Goal: Task Accomplishment & Management: Complete application form

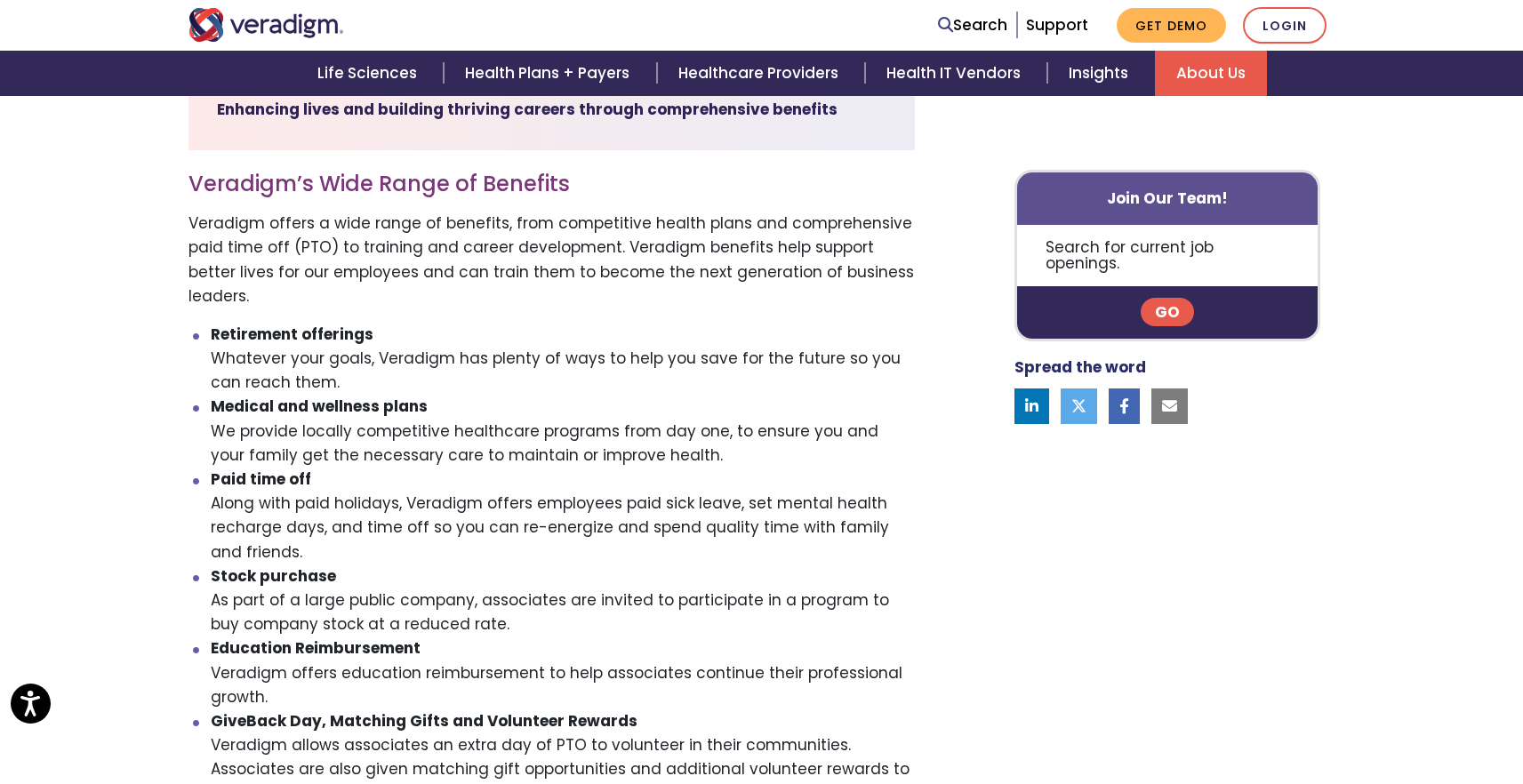
scroll to position [591, 0]
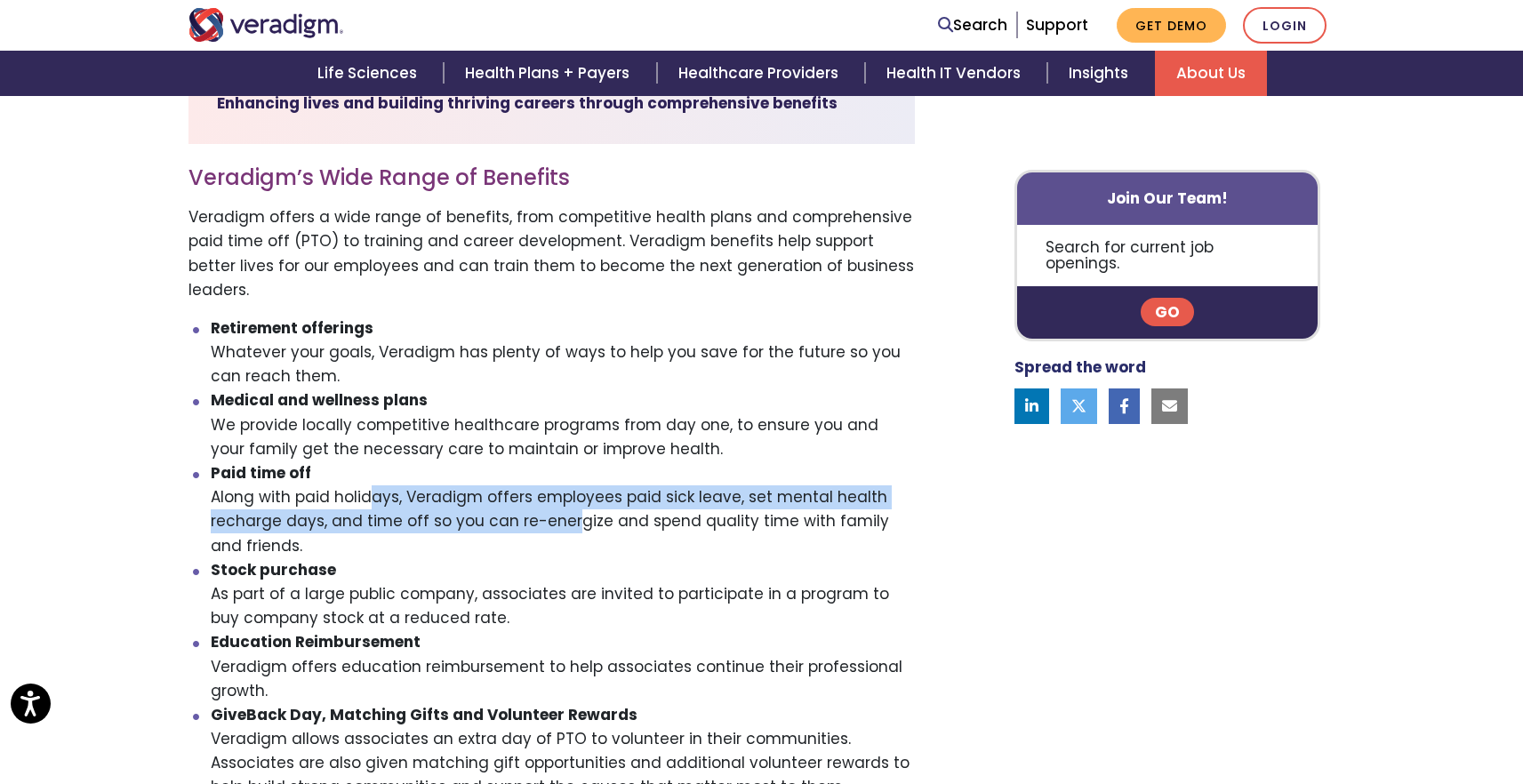
drag, startPoint x: 306, startPoint y: 476, endPoint x: 500, endPoint y: 508, distance: 196.6
click at [500, 508] on li "Paid time off Along with paid holidays, Veradigm offers employees paid sick lea…" at bounding box center [563, 509] width 704 height 97
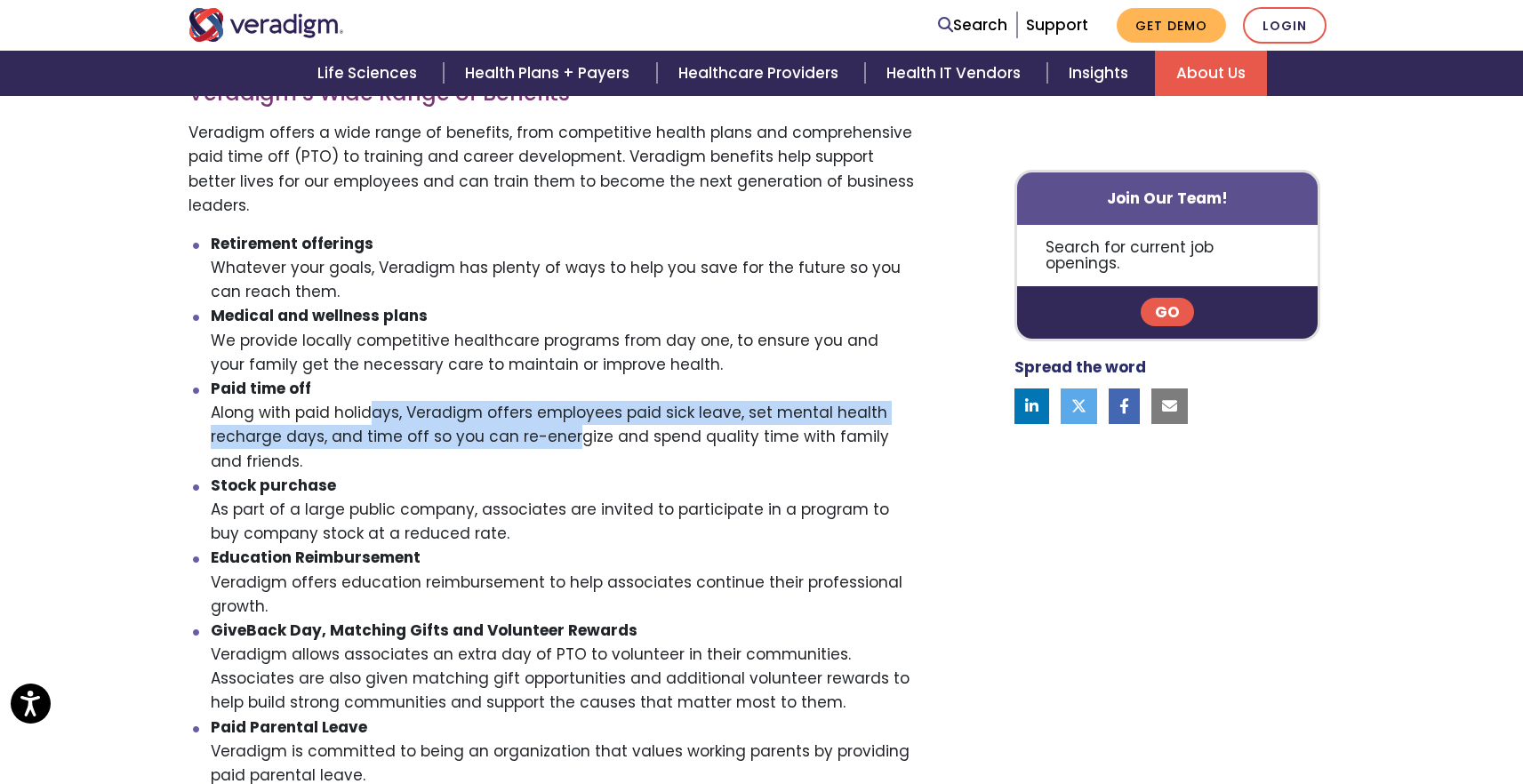
scroll to position [678, 0]
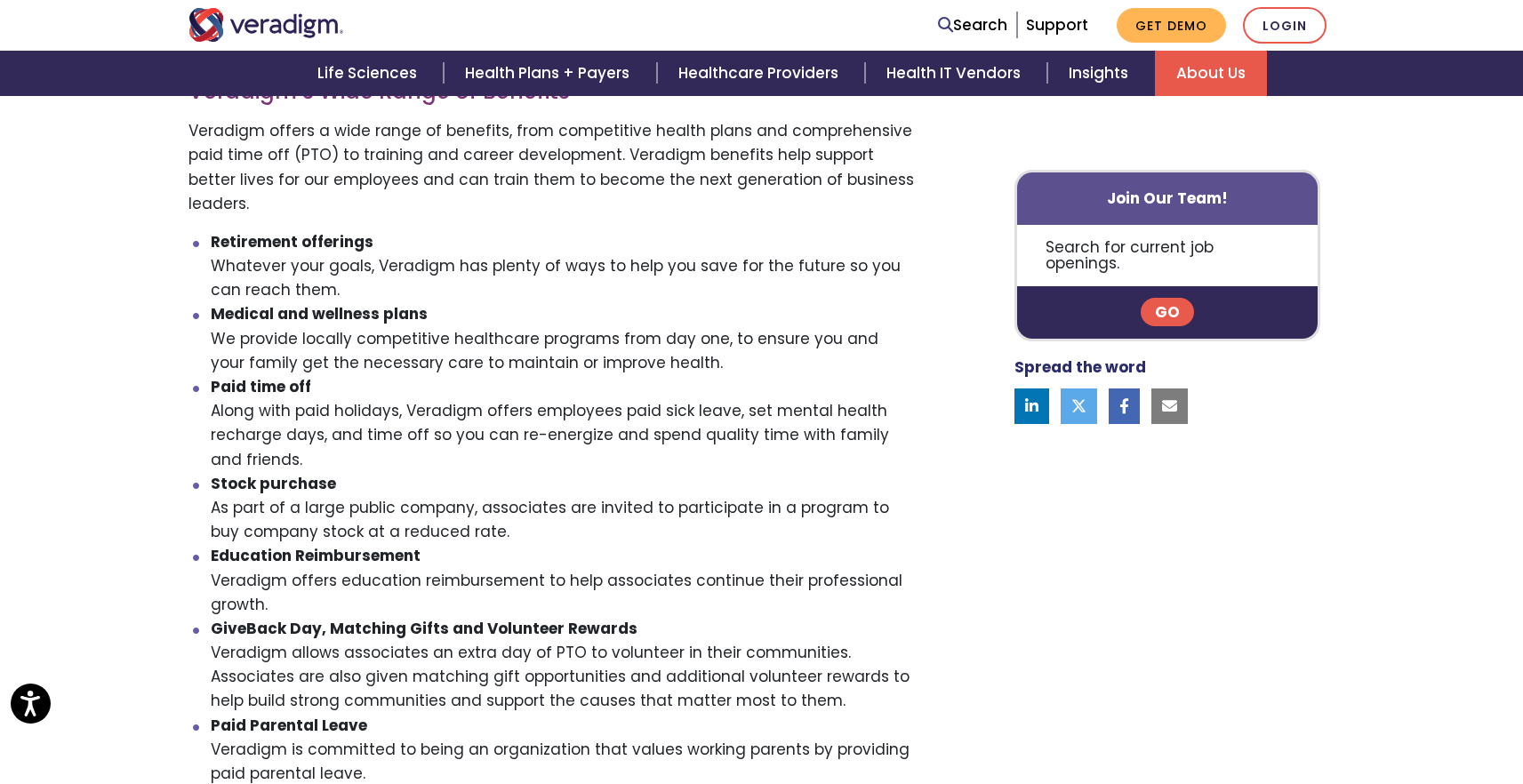
drag, startPoint x: 303, startPoint y: 489, endPoint x: 458, endPoint y: 485, distance: 155.1
click at [458, 485] on li "Stock purchase As part of a large public company, associates are invited to par…" at bounding box center [563, 508] width 704 height 73
drag, startPoint x: 483, startPoint y: 486, endPoint x: 512, endPoint y: 517, distance: 42.4
click at [512, 518] on li "Stock purchase As part of a large public company, associates are invited to par…" at bounding box center [563, 508] width 704 height 73
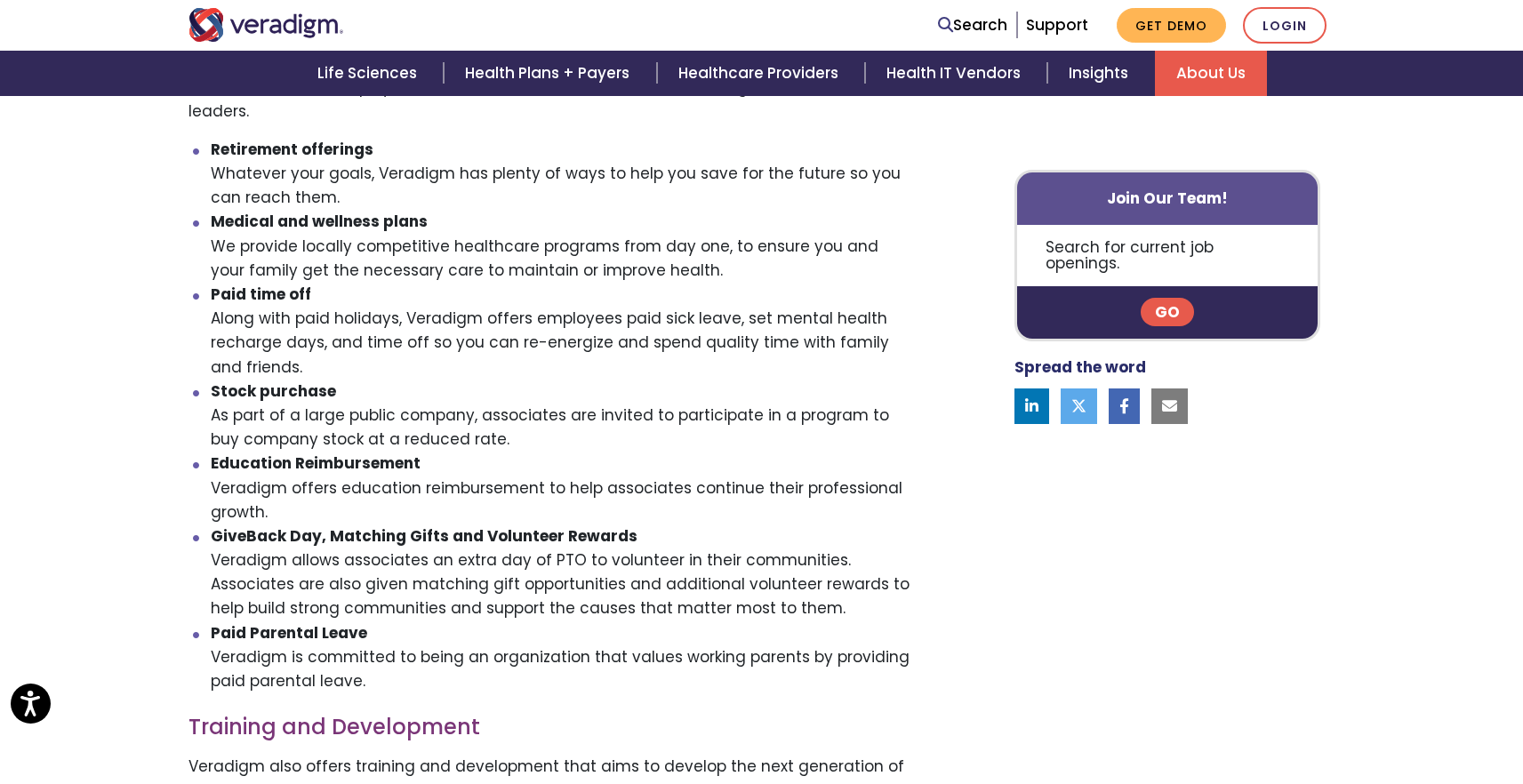
scroll to position [774, 0]
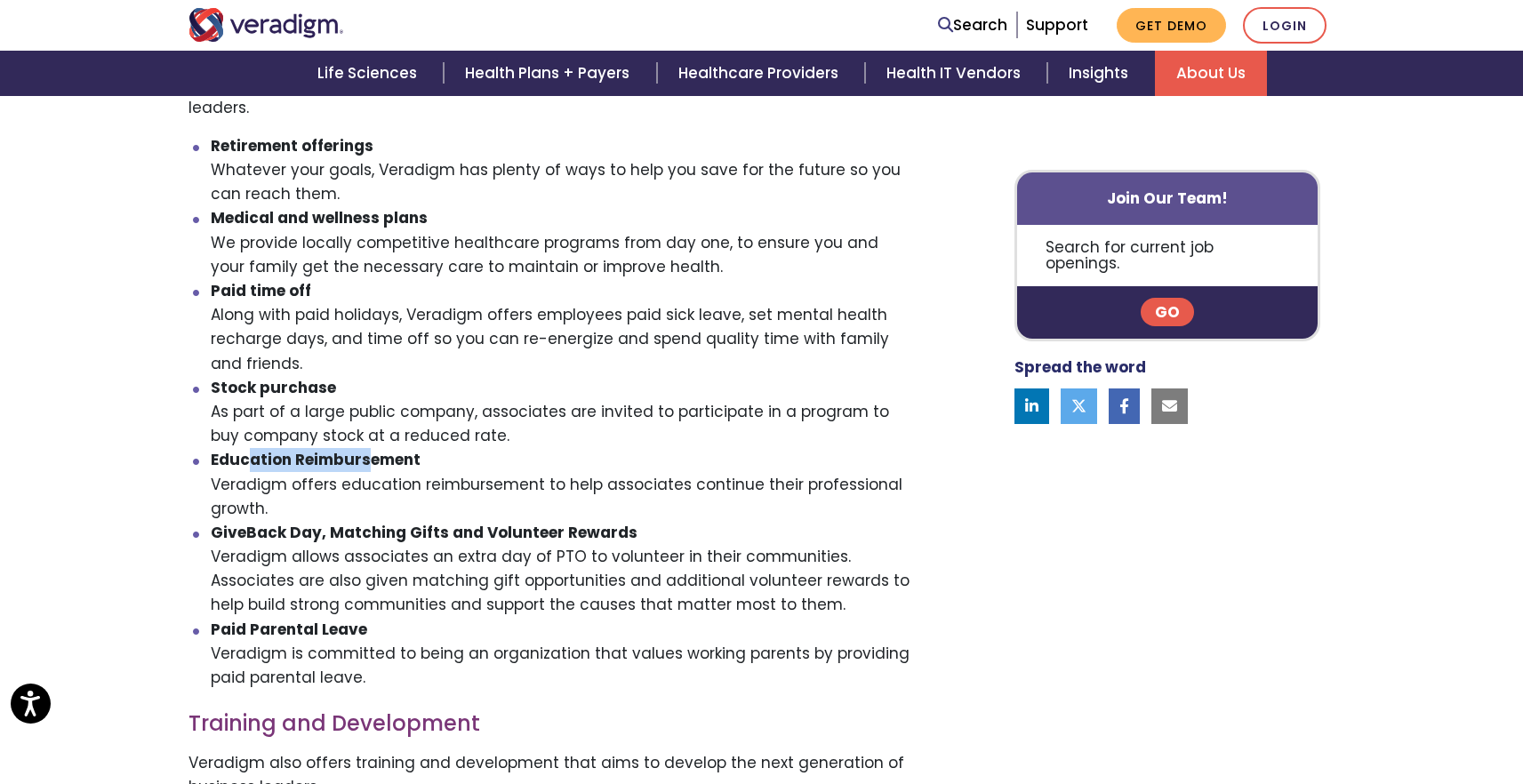
drag, startPoint x: 251, startPoint y: 441, endPoint x: 368, endPoint y: 441, distance: 117.0
click at [368, 449] on strong "Education Reimbursement" at bounding box center [316, 459] width 210 height 21
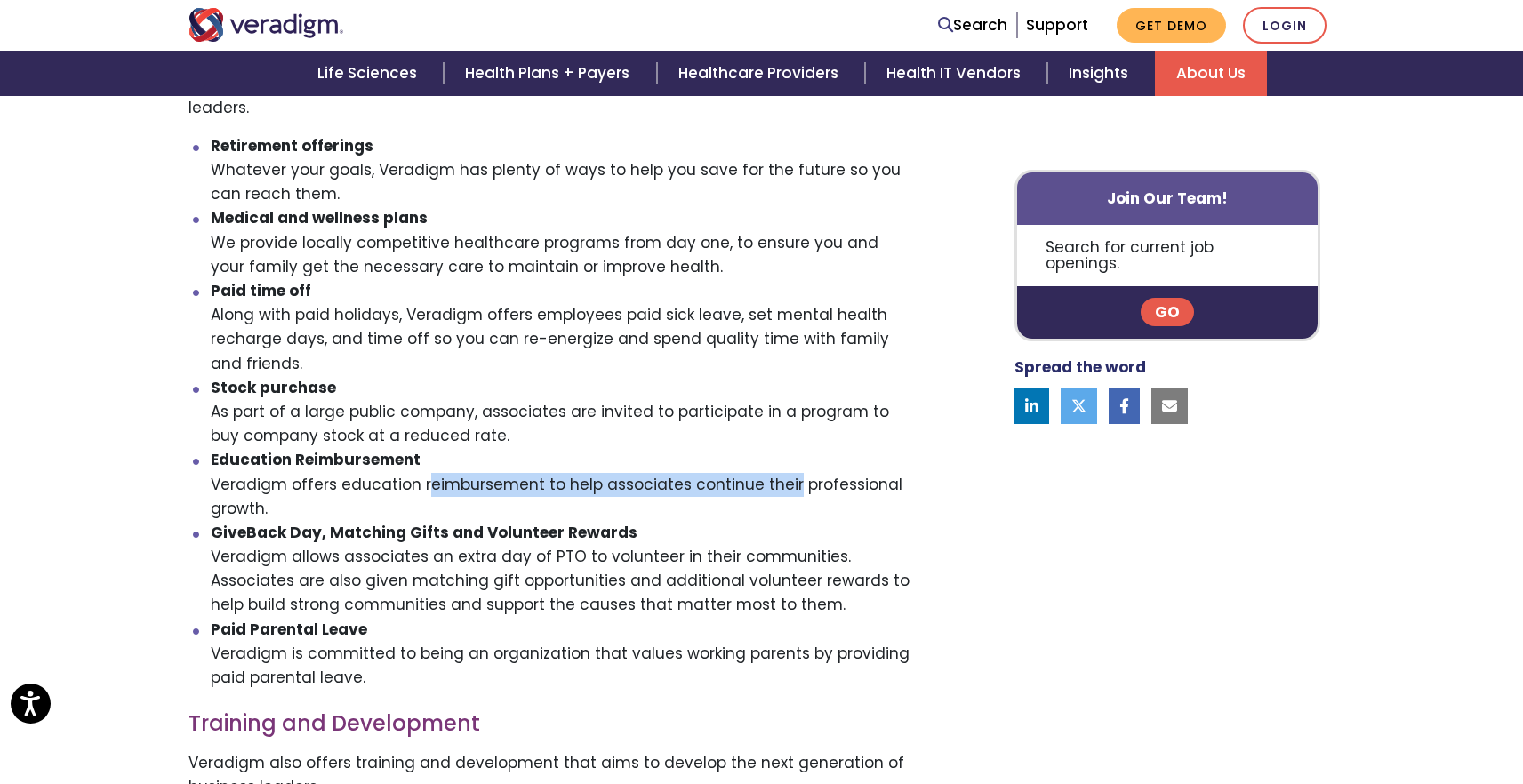
drag, startPoint x: 352, startPoint y: 457, endPoint x: 717, endPoint y: 465, distance: 365.1
click at [717, 465] on li "Education Reimbursement Veradigm offers education reimbursement to help associa…" at bounding box center [563, 484] width 704 height 73
drag, startPoint x: 747, startPoint y: 466, endPoint x: 833, endPoint y: 489, distance: 89.0
click at [833, 489] on li "Education Reimbursement Veradigm offers education reimbursement to help associa…" at bounding box center [563, 484] width 704 height 73
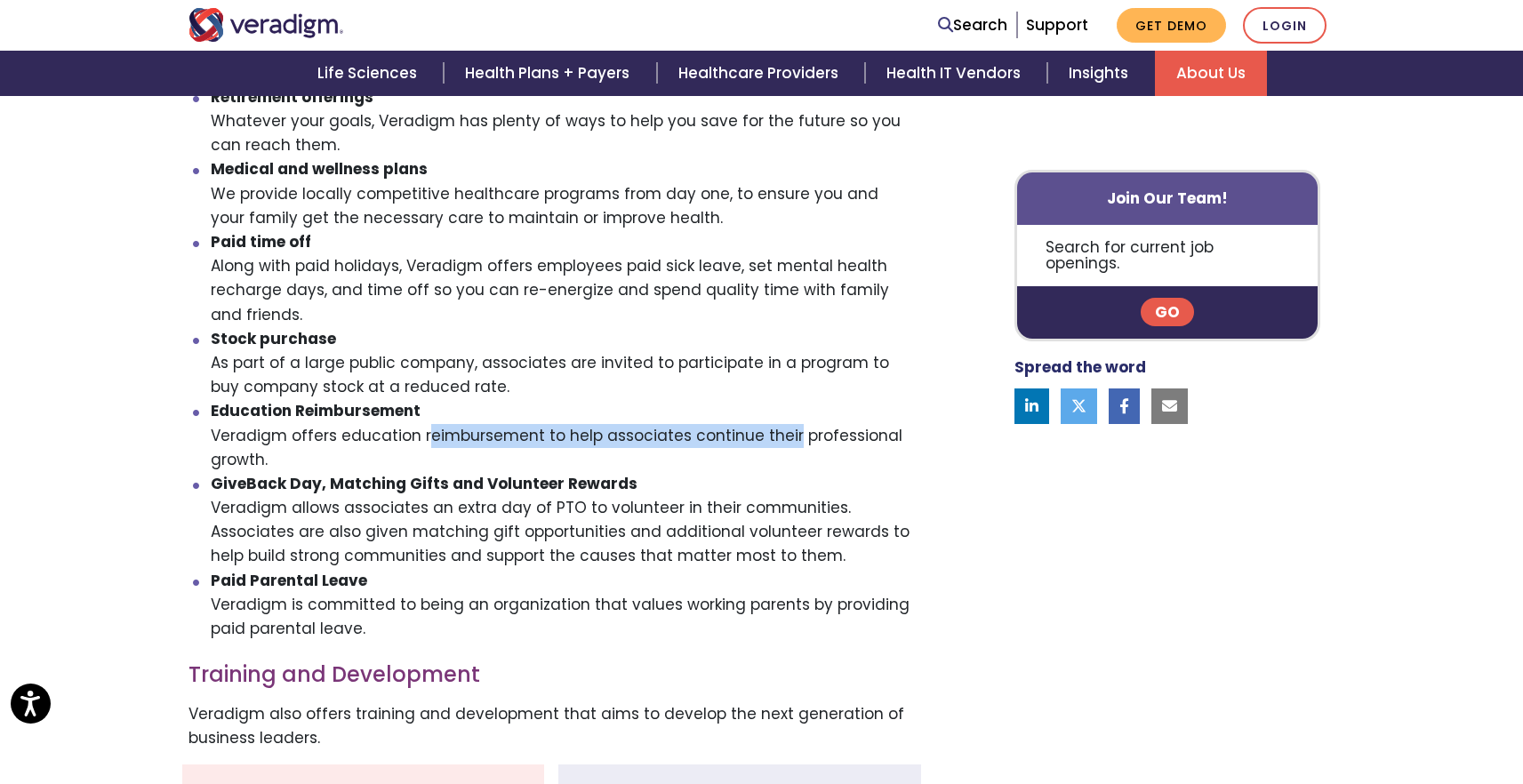
scroll to position [828, 0]
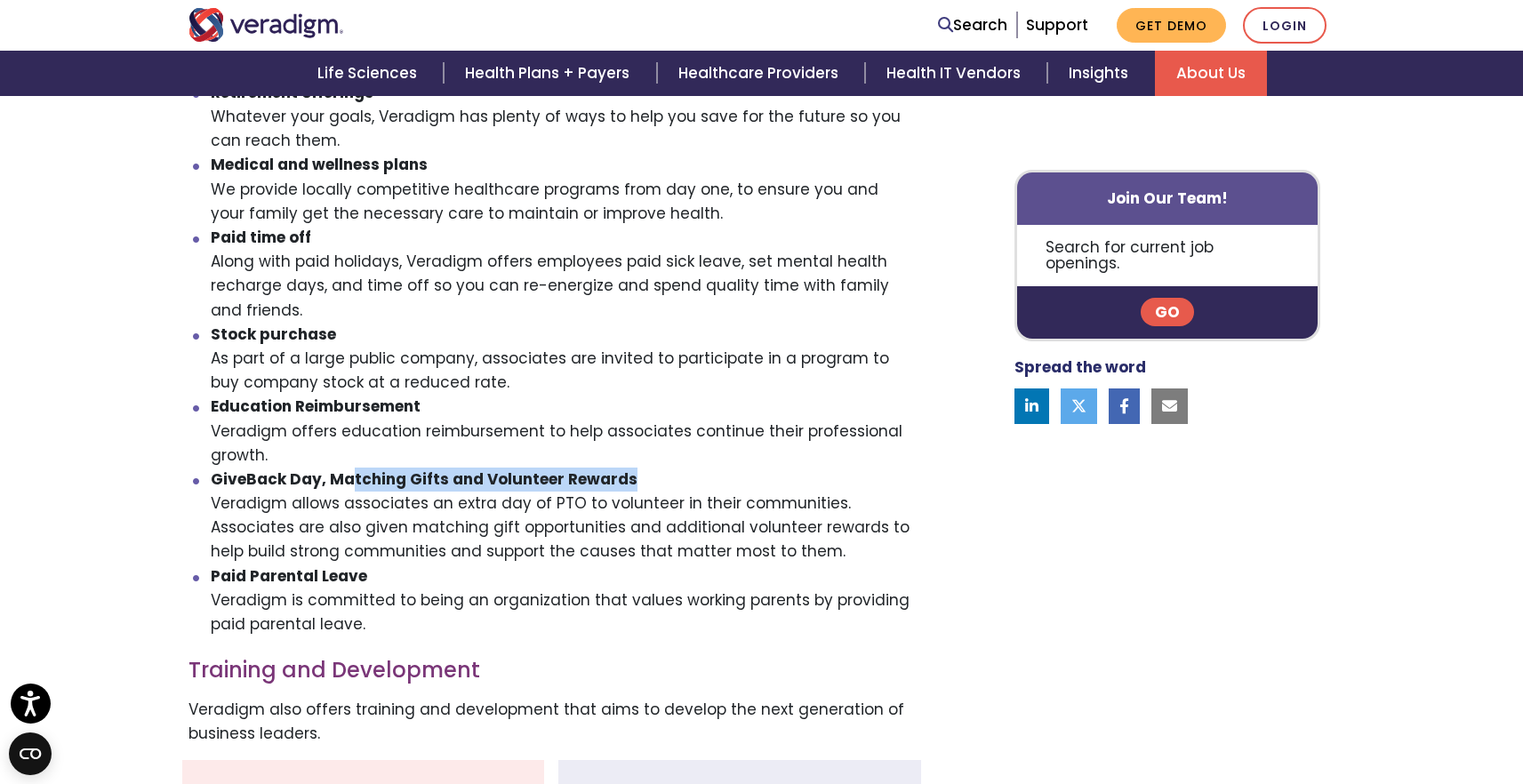
drag, startPoint x: 350, startPoint y: 458, endPoint x: 661, endPoint y: 466, distance: 311.1
click at [661, 467] on li "GiveBack Day, Matching Gifts and Volunteer Rewards Veradigm allows associates a…" at bounding box center [563, 516] width 704 height 97
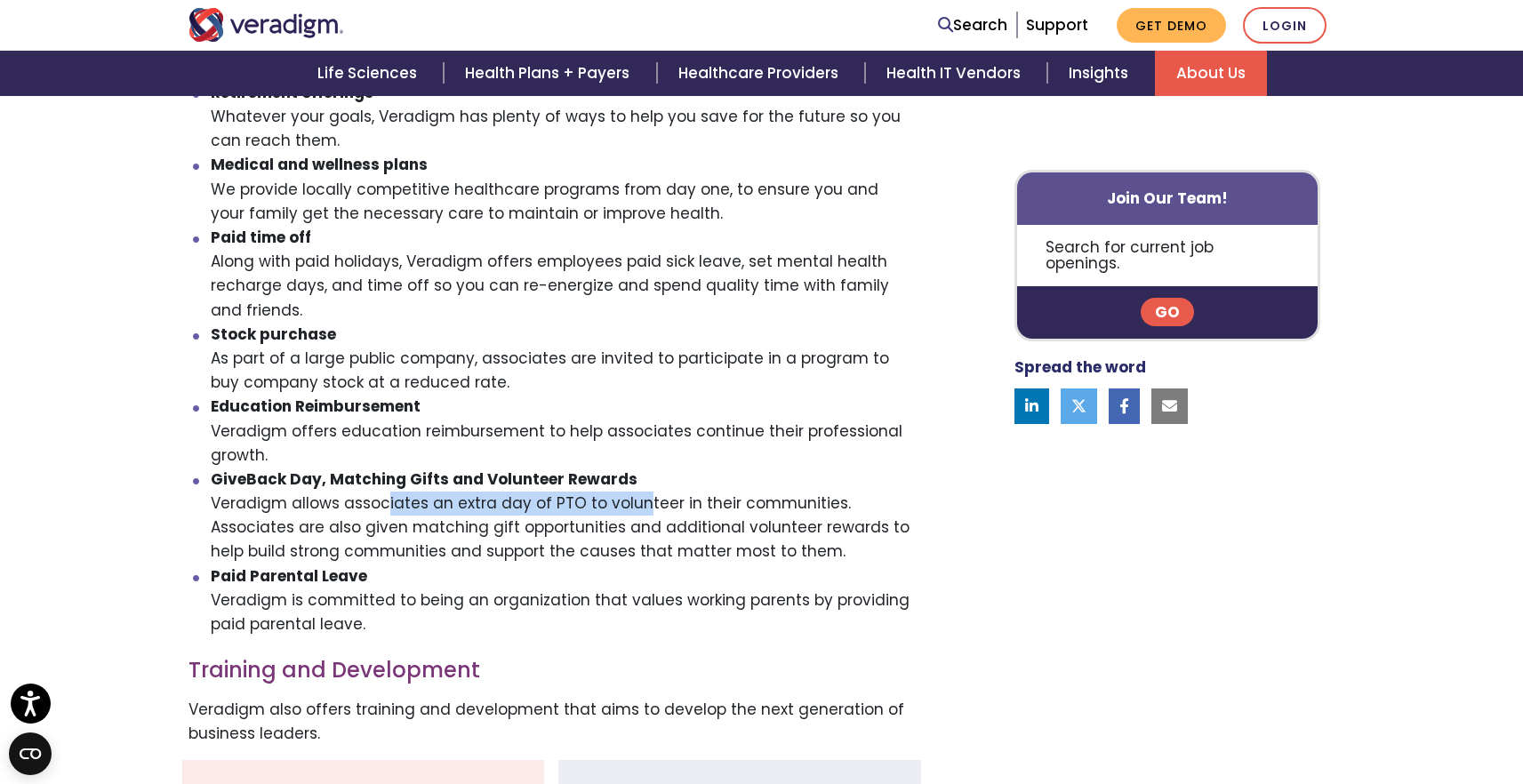
drag, startPoint x: 310, startPoint y: 484, endPoint x: 573, endPoint y: 490, distance: 263.1
click at [574, 490] on li "GiveBack Day, Matching Gifts and Volunteer Rewards Veradigm allows associates a…" at bounding box center [563, 516] width 704 height 97
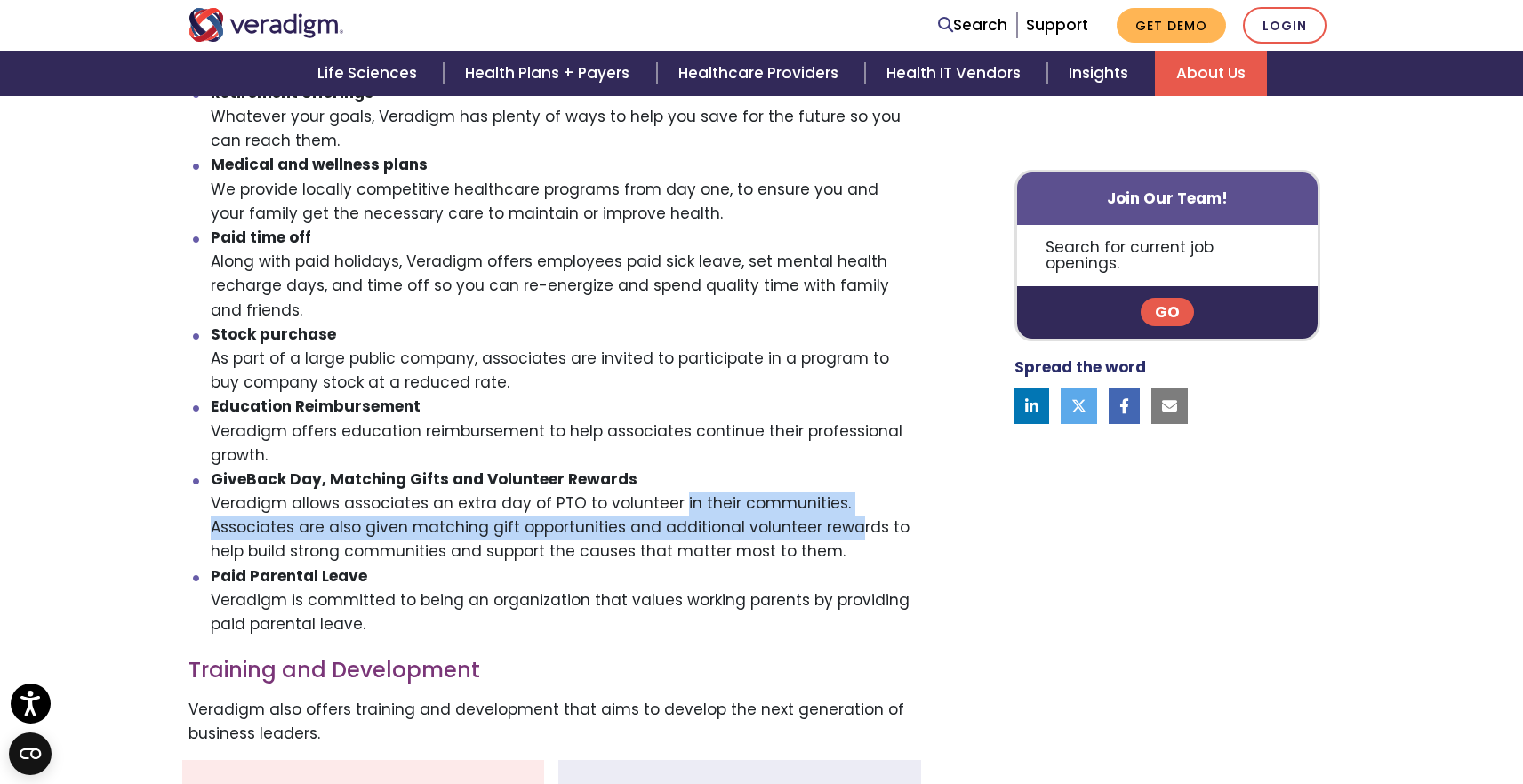
drag, startPoint x: 610, startPoint y: 483, endPoint x: 773, endPoint y: 508, distance: 164.9
click at [773, 508] on li "GiveBack Day, Matching Gifts and Volunteer Rewards Veradigm allows associates a…" at bounding box center [563, 516] width 704 height 97
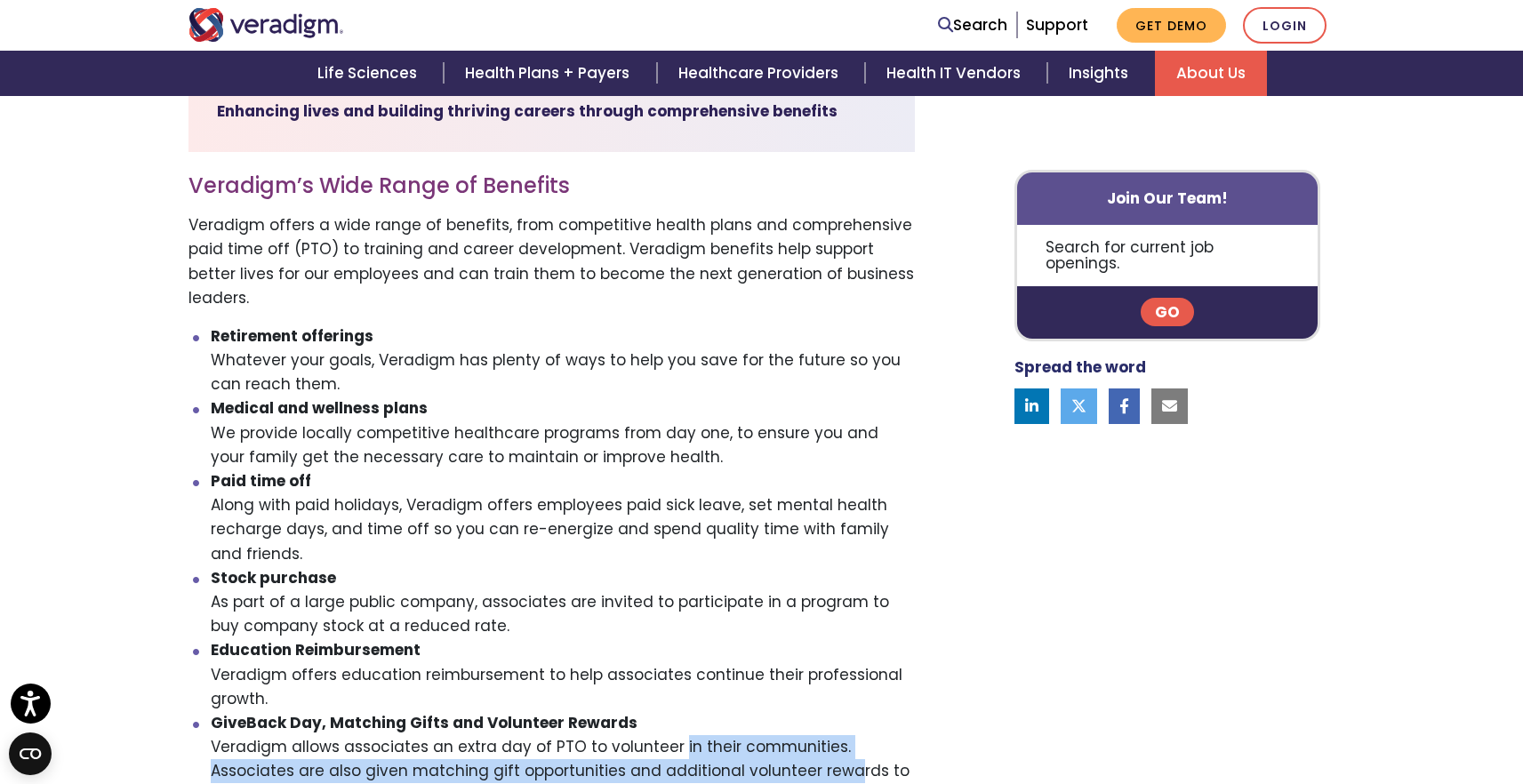
scroll to position [0, 0]
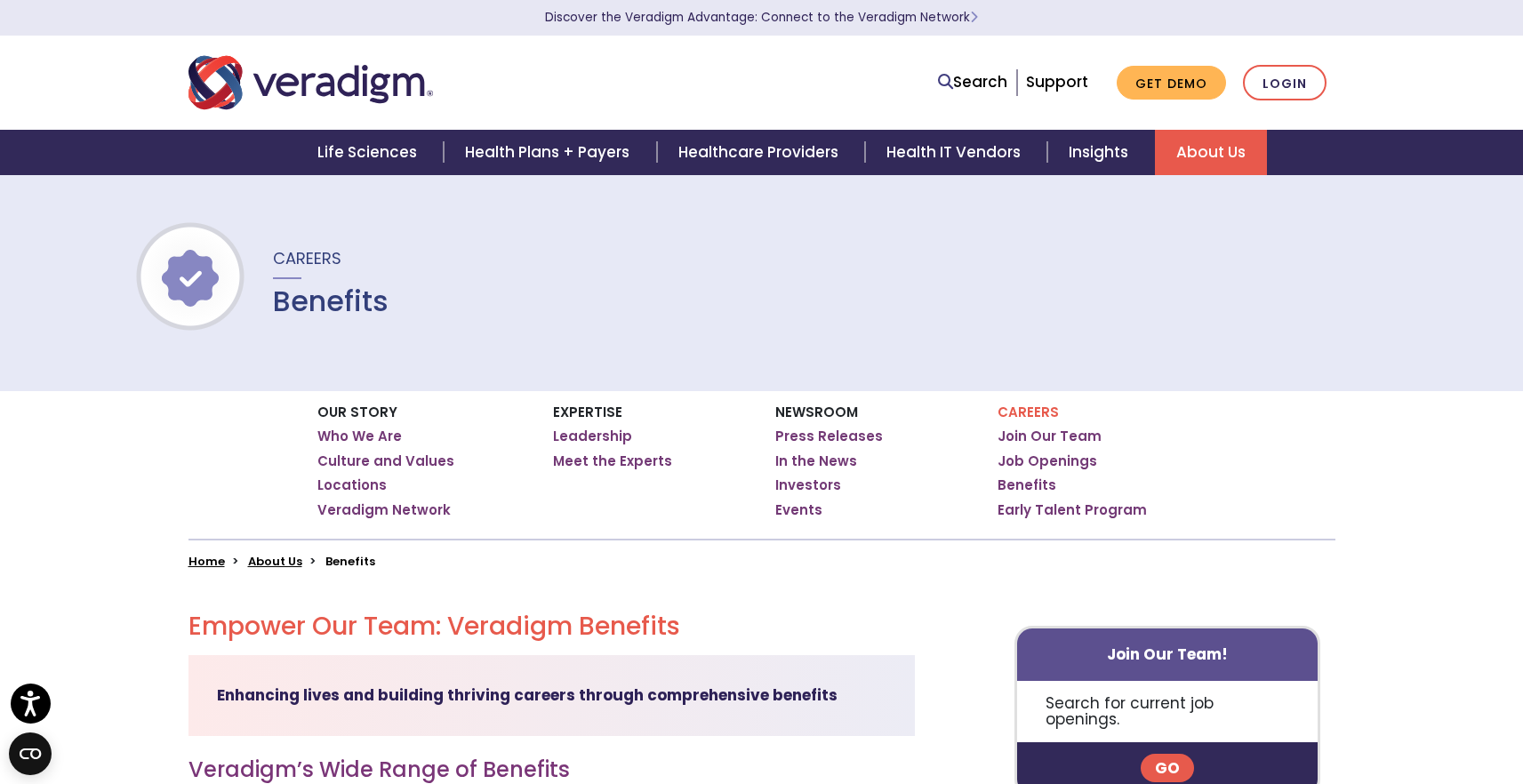
click at [324, 75] on img "Veradigm logo" at bounding box center [311, 82] width 244 height 58
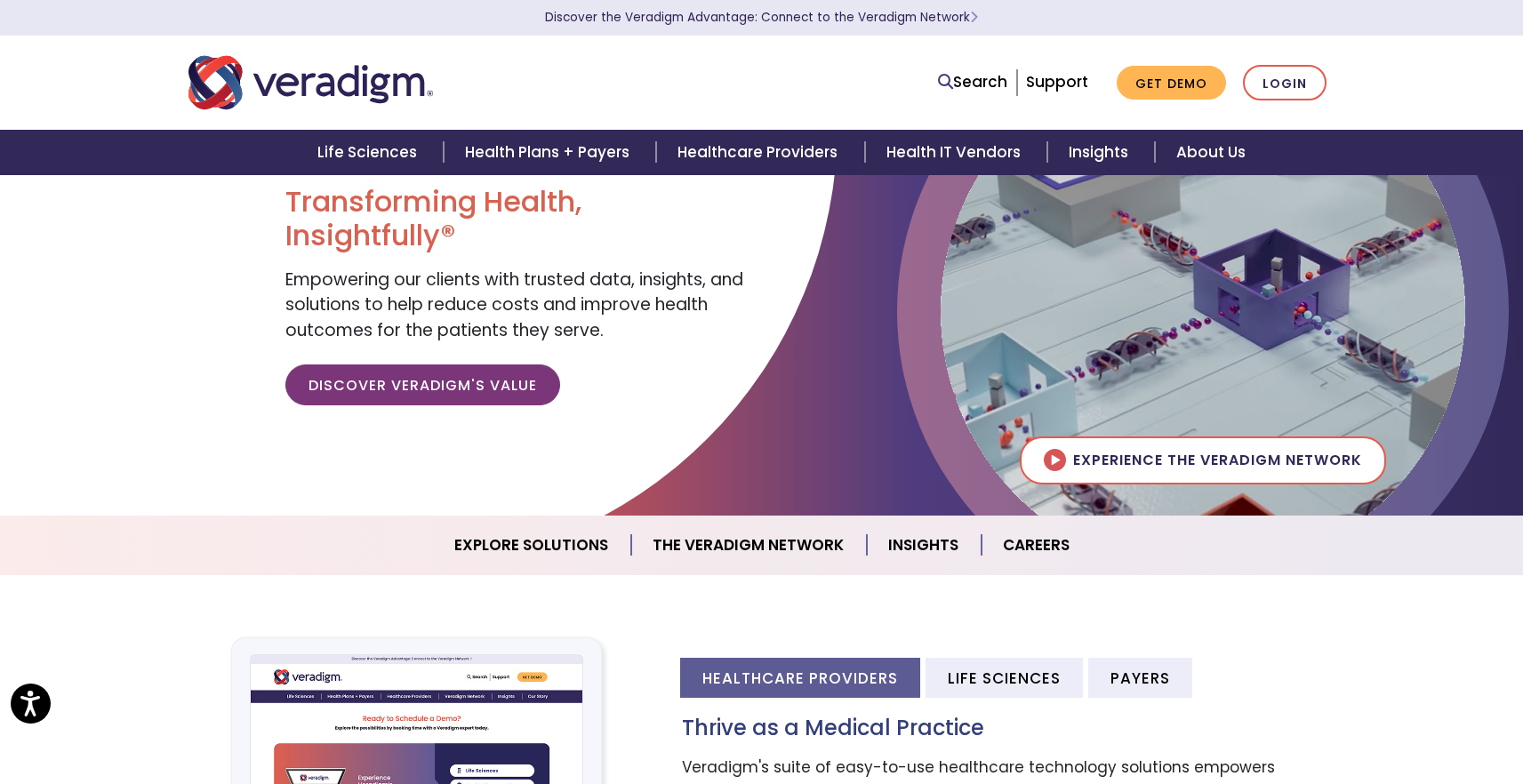
scroll to position [94, 0]
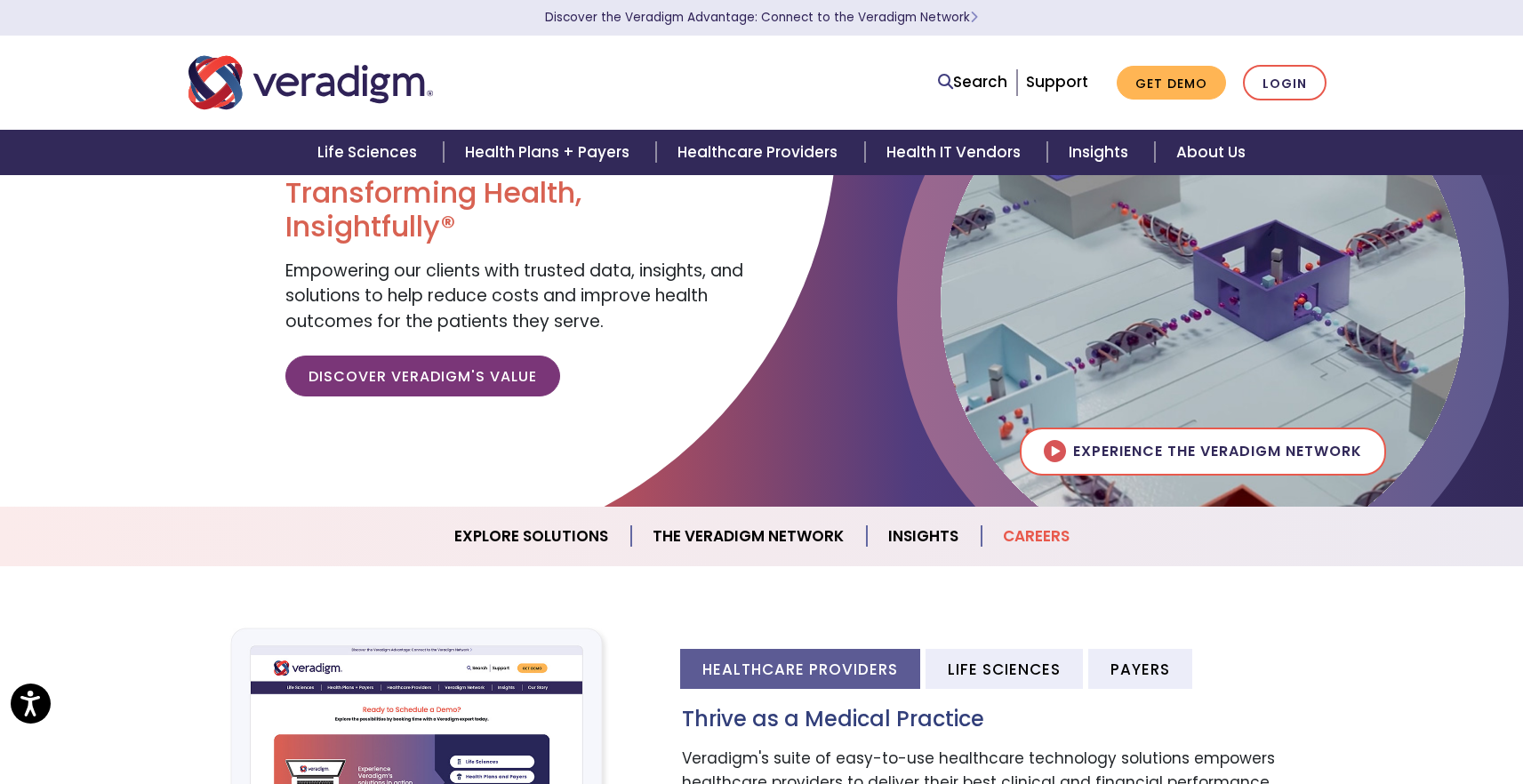
click at [1018, 530] on link "Careers" at bounding box center [1036, 536] width 109 height 45
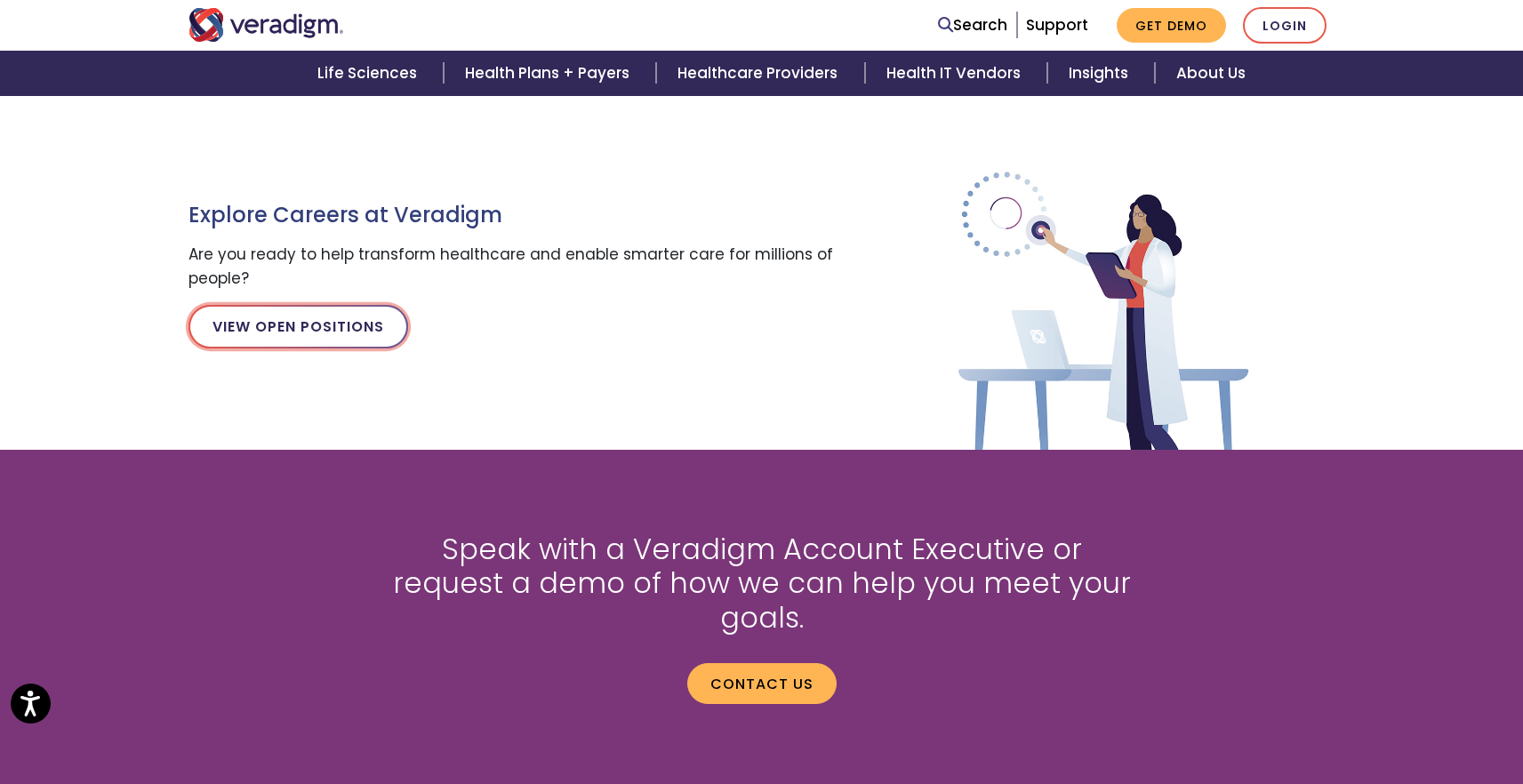
click at [336, 328] on link "View Open Positions" at bounding box center [298, 326] width 219 height 43
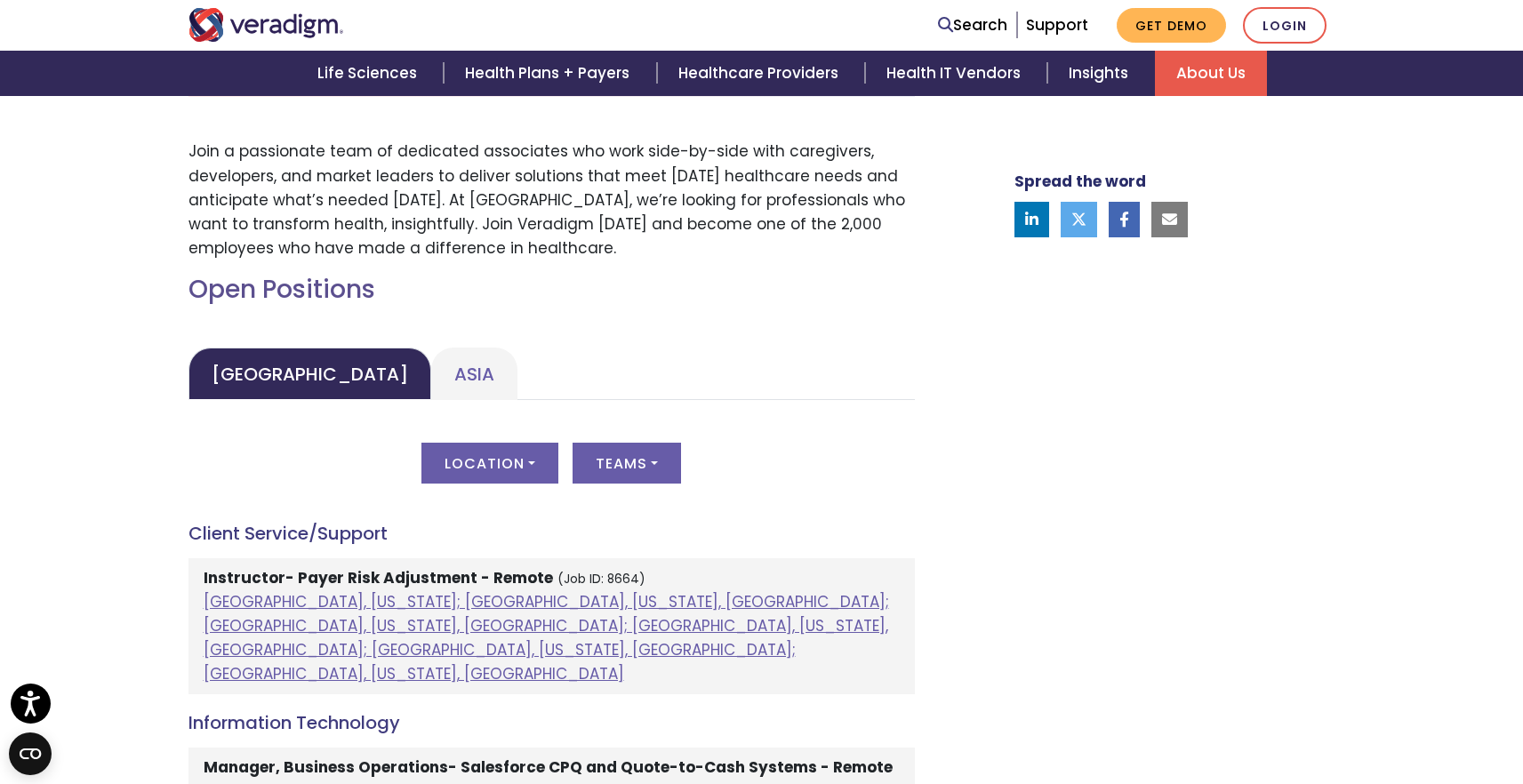
scroll to position [642, 0]
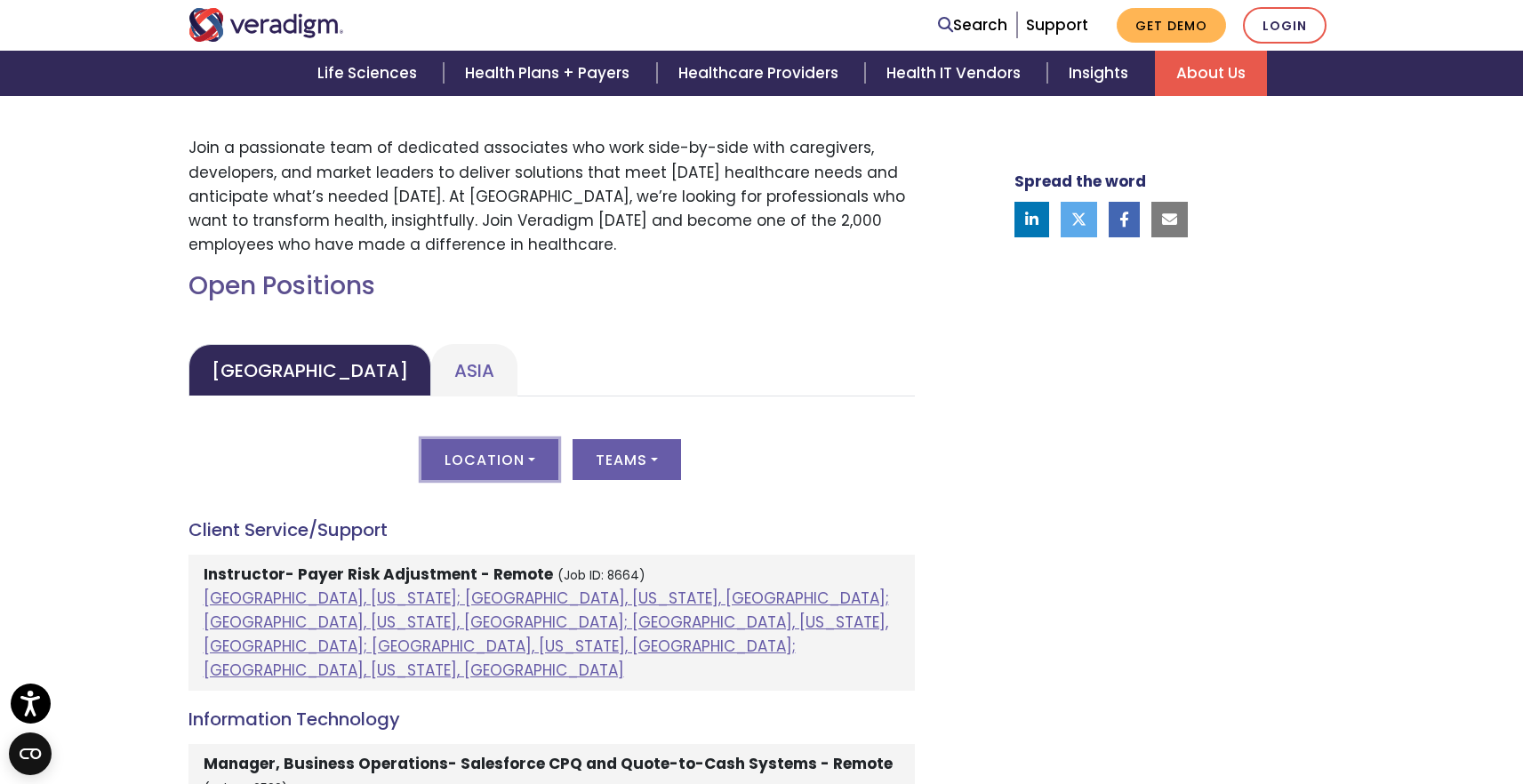
click at [531, 457] on button "Location" at bounding box center [490, 459] width 137 height 41
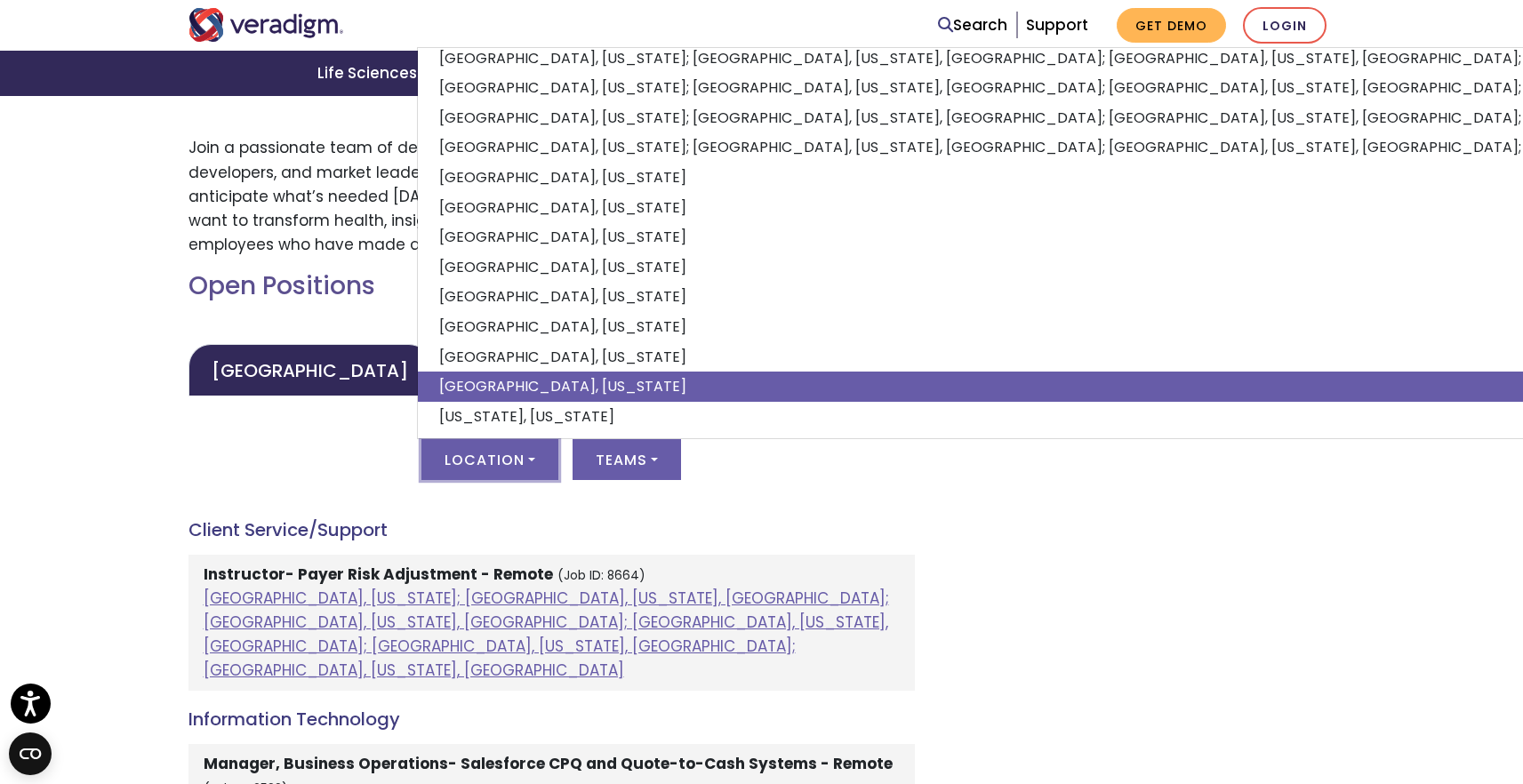
scroll to position [0, 0]
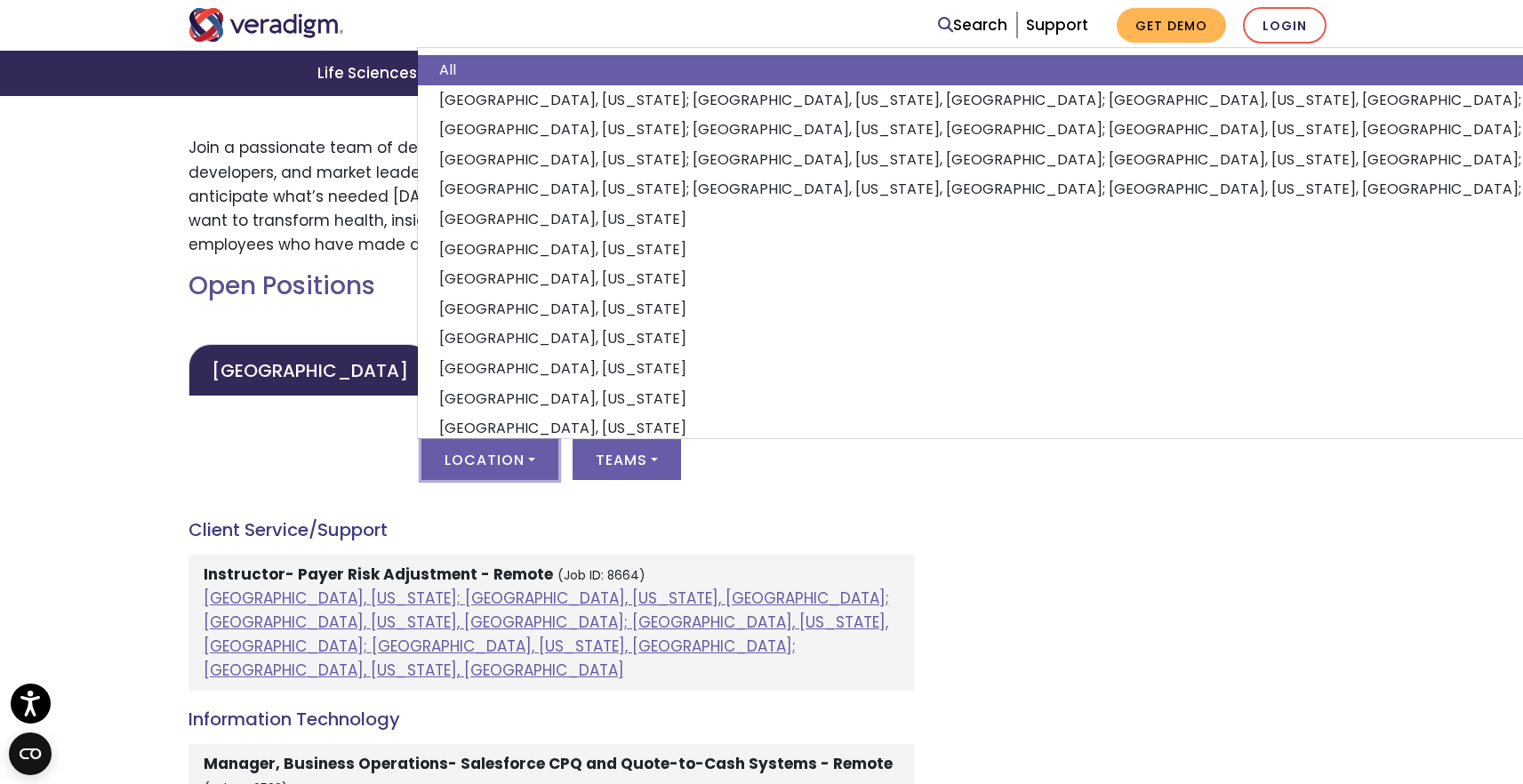
click at [295, 444] on div "Location All Atlanta, Georgia; Chicago, Illinois, United States; Houston, Texas…" at bounding box center [552, 469] width 726 height 62
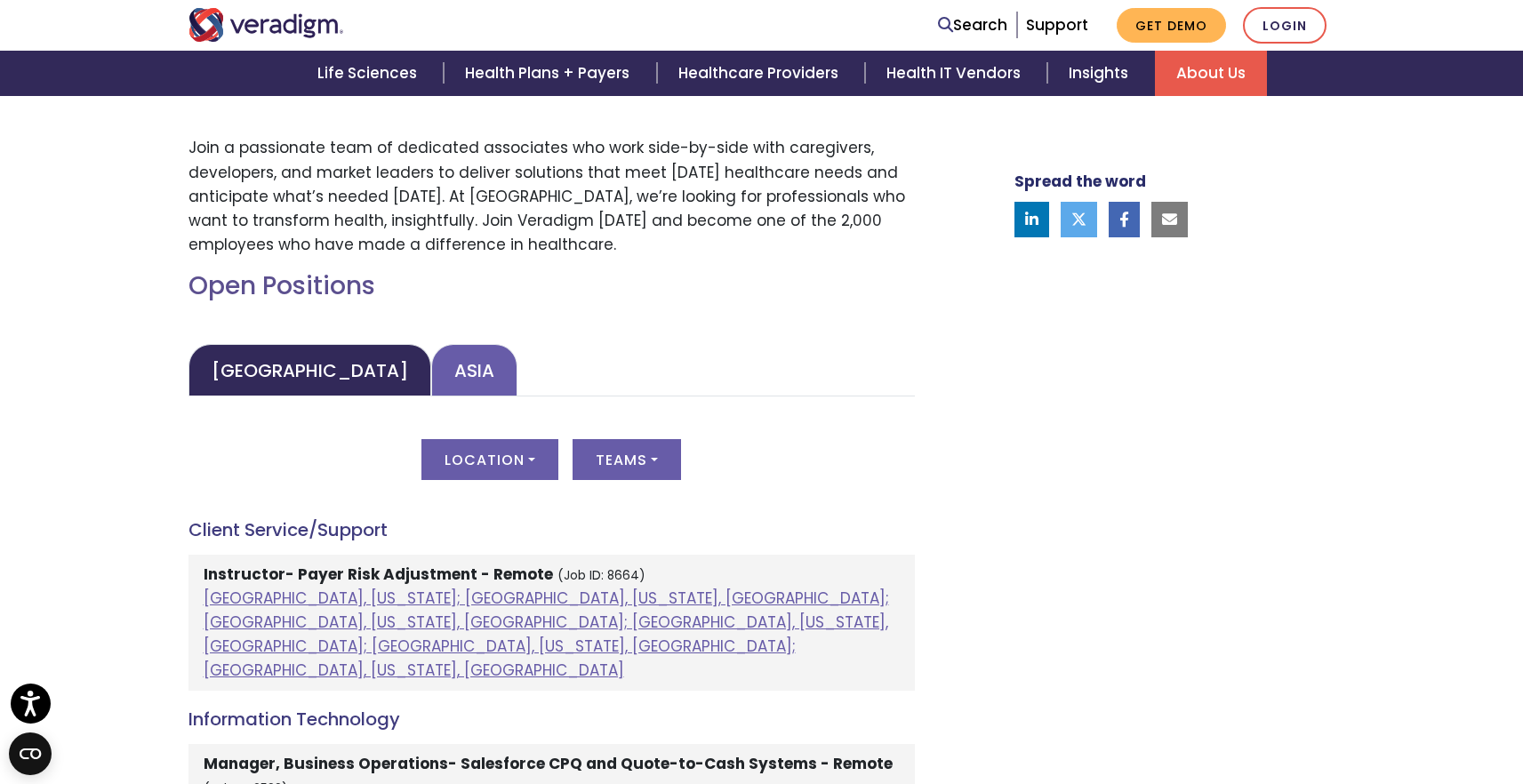
click at [431, 385] on link "Asia" at bounding box center [474, 370] width 86 height 53
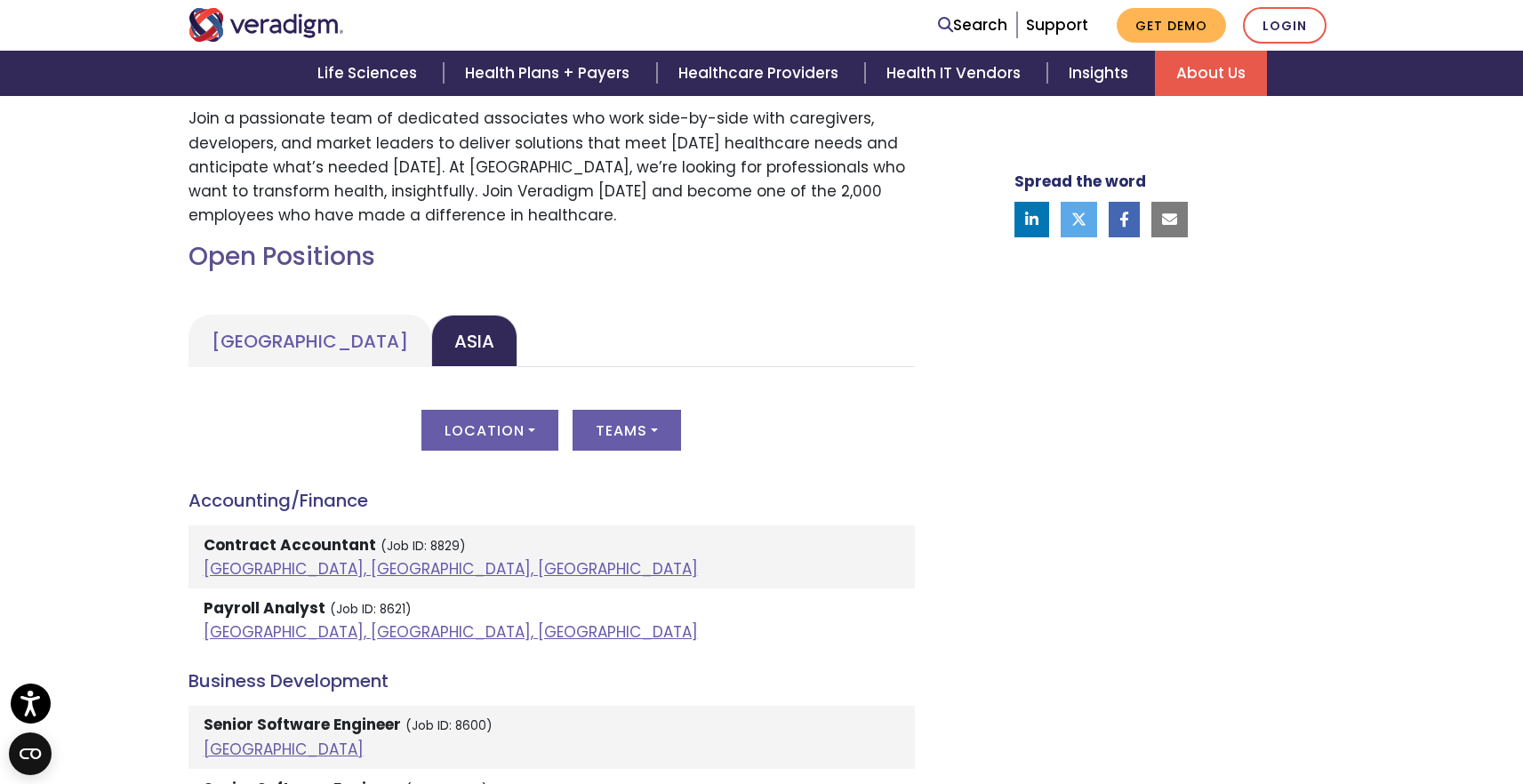
scroll to position [628, 0]
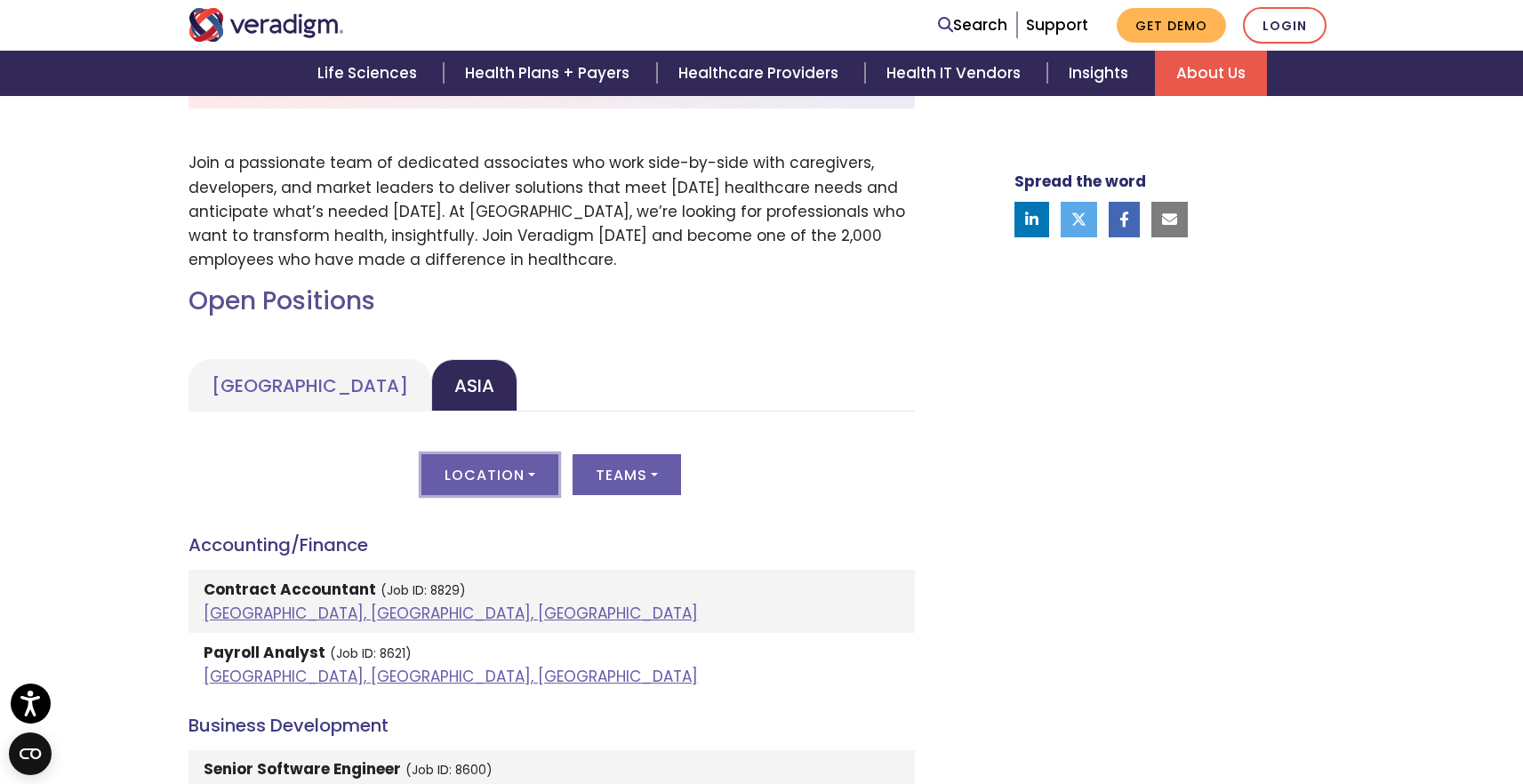
click at [519, 472] on button "Location" at bounding box center [490, 475] width 137 height 41
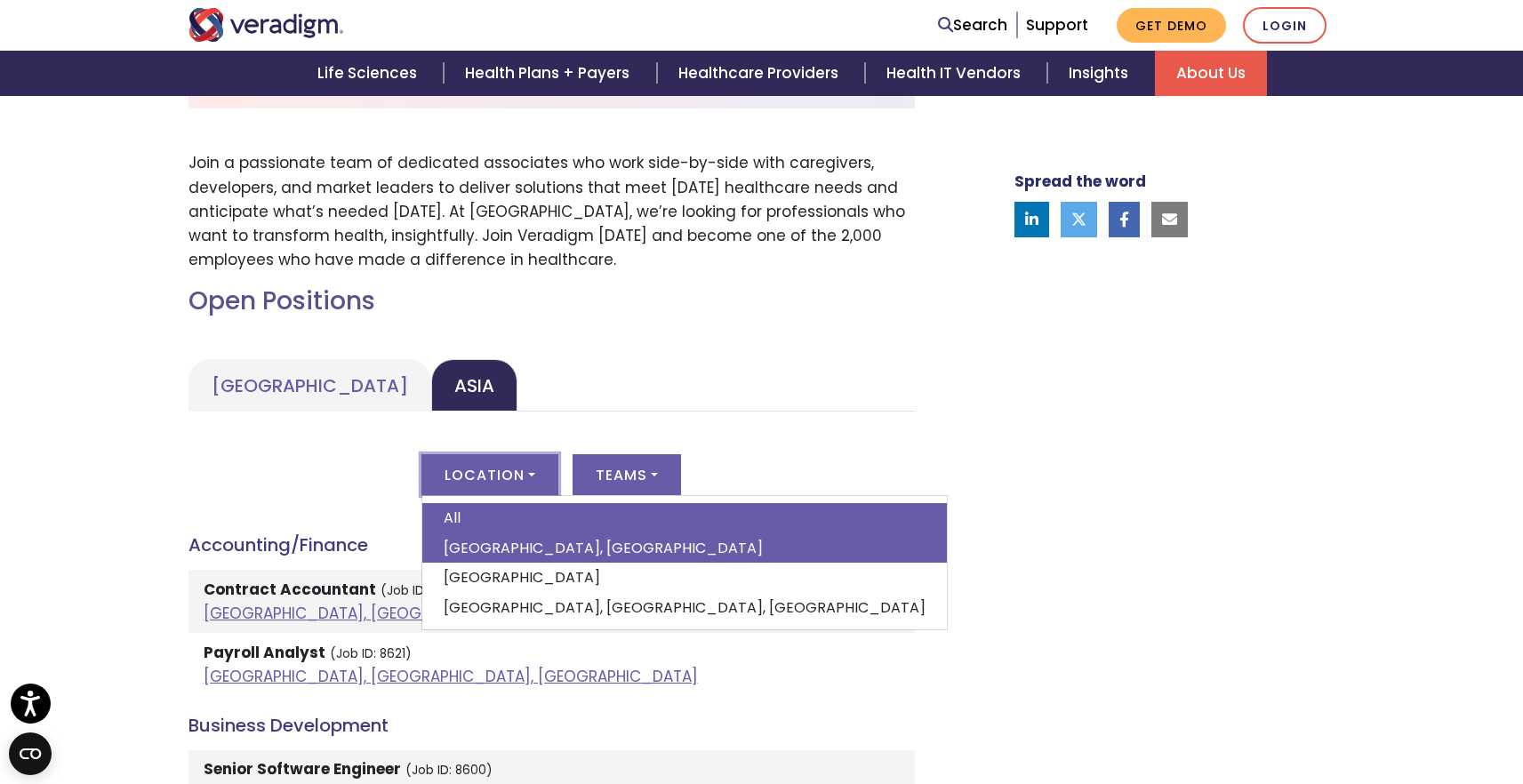
click at [490, 553] on link "Dhaka, Bangladesh" at bounding box center [684, 548] width 524 height 31
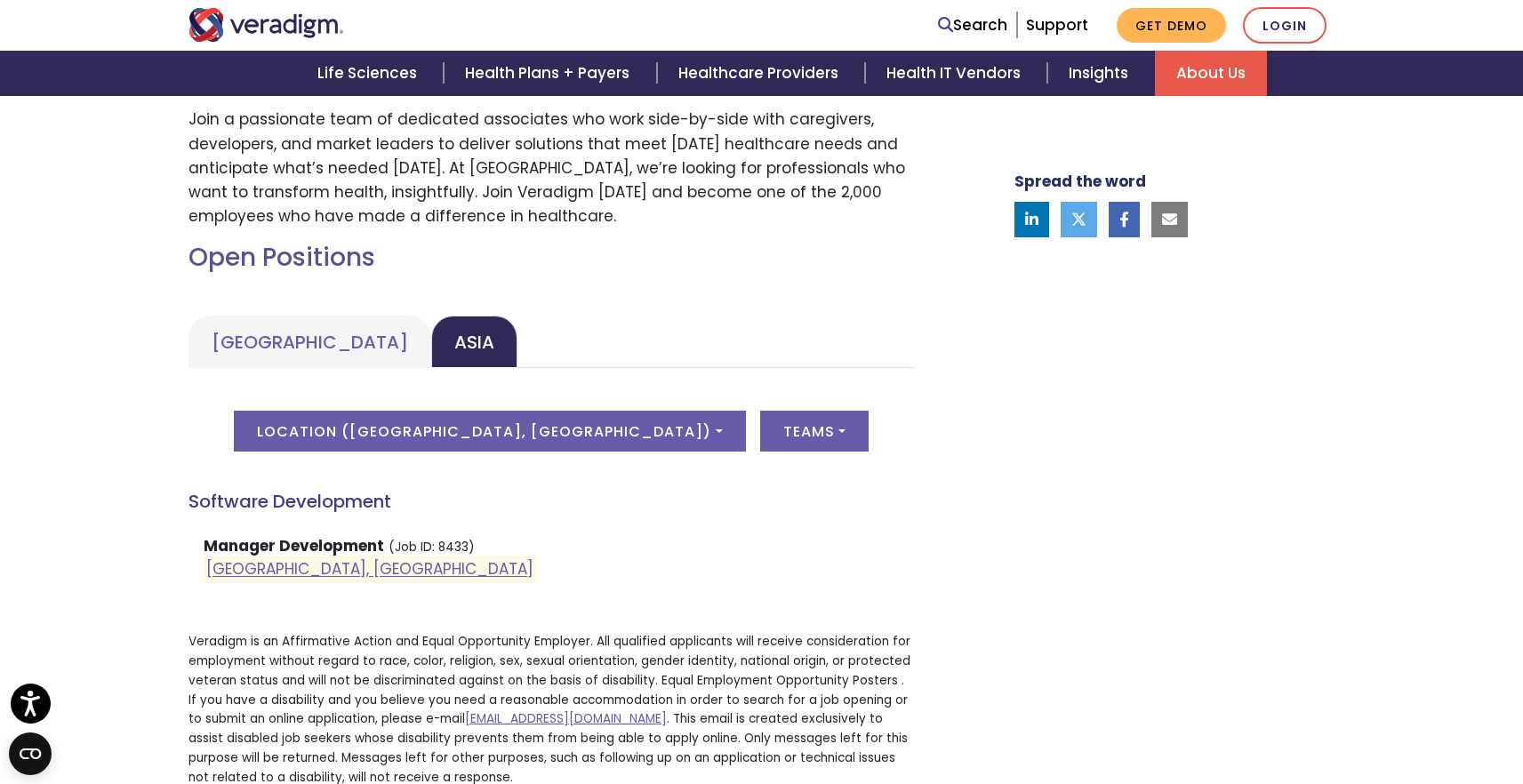
scroll to position [676, 0]
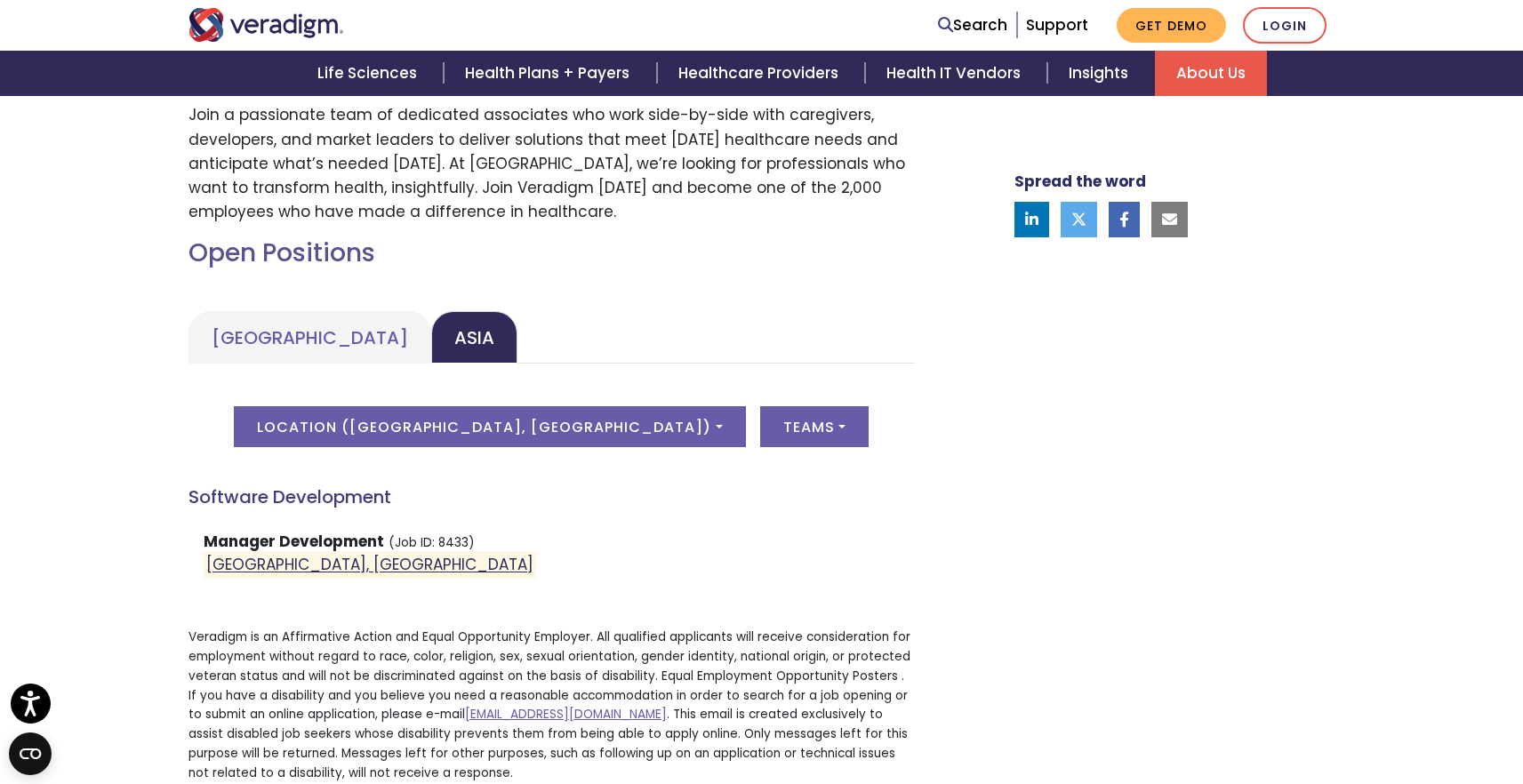
click at [297, 565] on link "Dhaka, Bangladesh" at bounding box center [369, 565] width 327 height 21
